Goal: Information Seeking & Learning: Learn about a topic

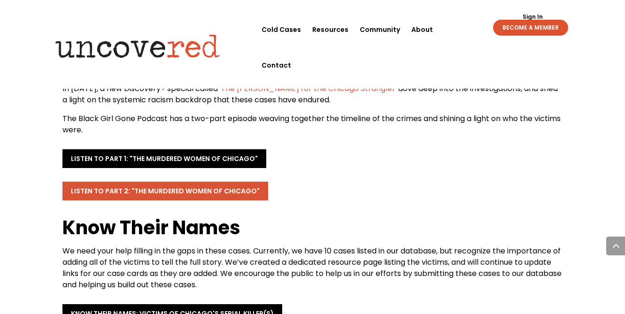
scroll to position [1652, 0]
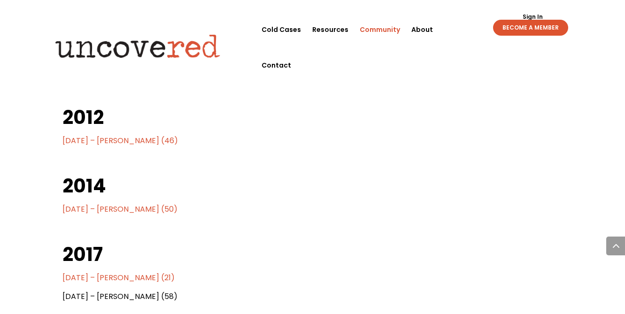
scroll to position [846, 0]
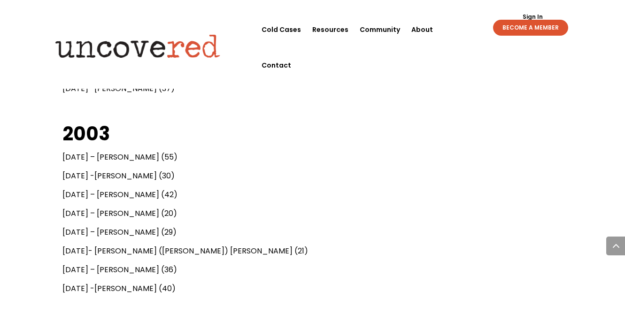
click at [145, 179] on span "May 20 -Tarika Jones (30)" at bounding box center [118, 176] width 112 height 11
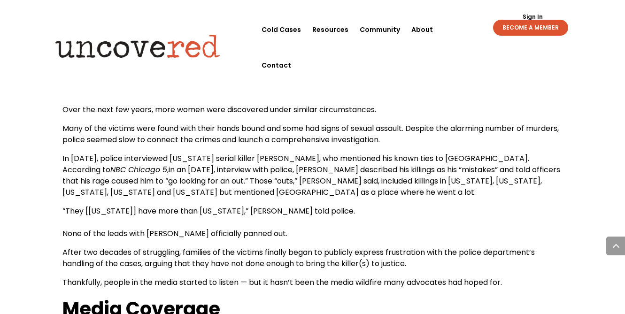
scroll to position [1467, 0]
